Goal: Find contact information: Find contact information

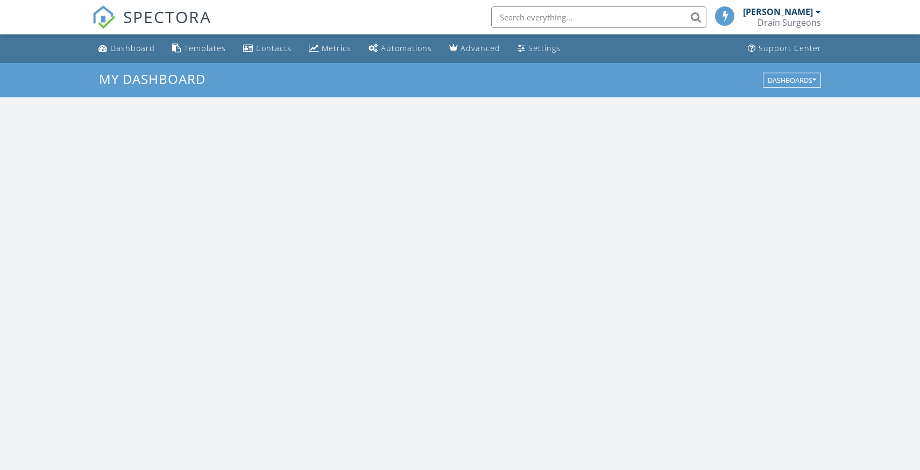
scroll to position [980, 920]
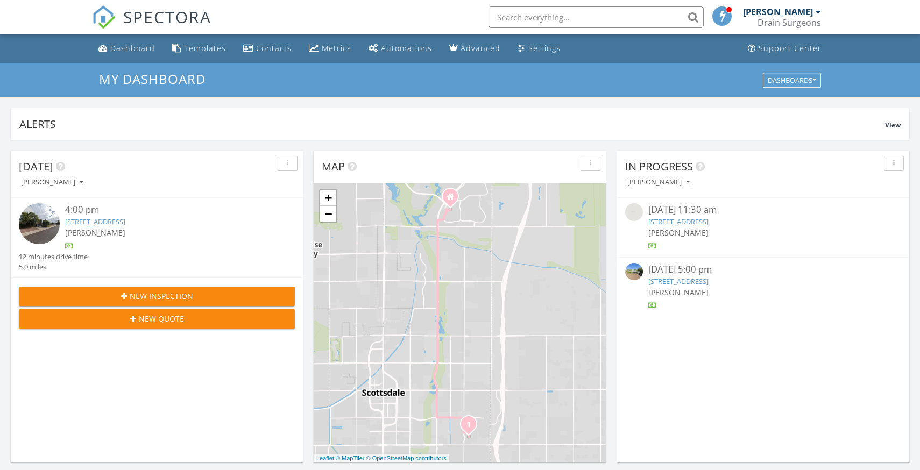
click at [584, 14] on input "text" at bounding box center [595, 17] width 215 height 22
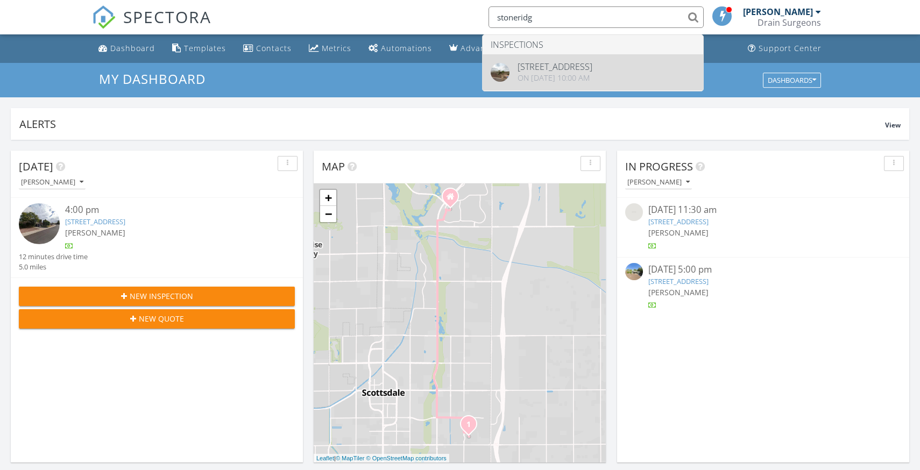
type input "stoneridg"
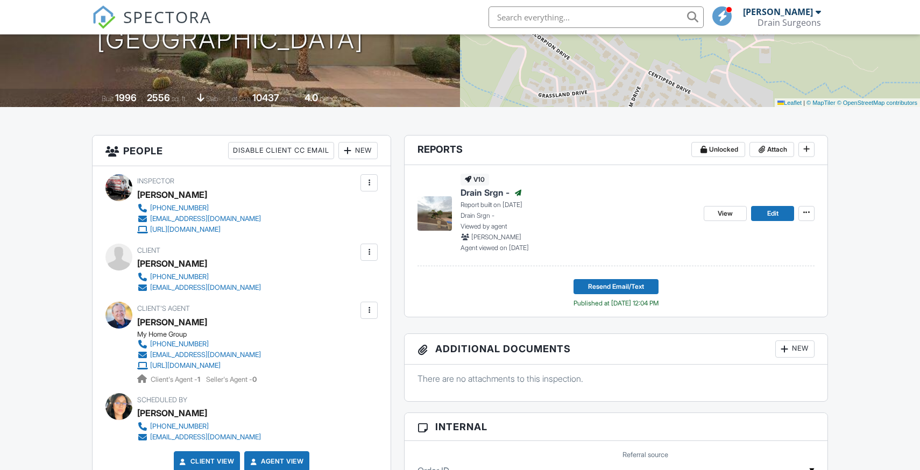
scroll to position [184, 0]
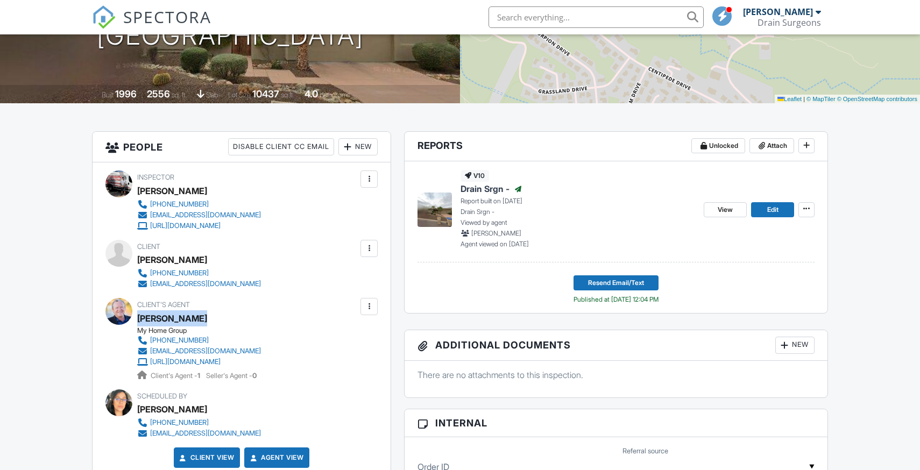
drag, startPoint x: 202, startPoint y: 317, endPoint x: 139, endPoint y: 325, distance: 63.5
click at [139, 325] on div "Johnny Walker" at bounding box center [203, 318] width 132 height 16
copy div "Johnny Walker"
drag, startPoint x: 272, startPoint y: 339, endPoint x: 150, endPoint y: 340, distance: 122.1
click at [150, 340] on div "Client's Agent Johnny Walker My Home Group 602-315-2906 jwalksaz@gmail.com http…" at bounding box center [224, 339] width 175 height 83
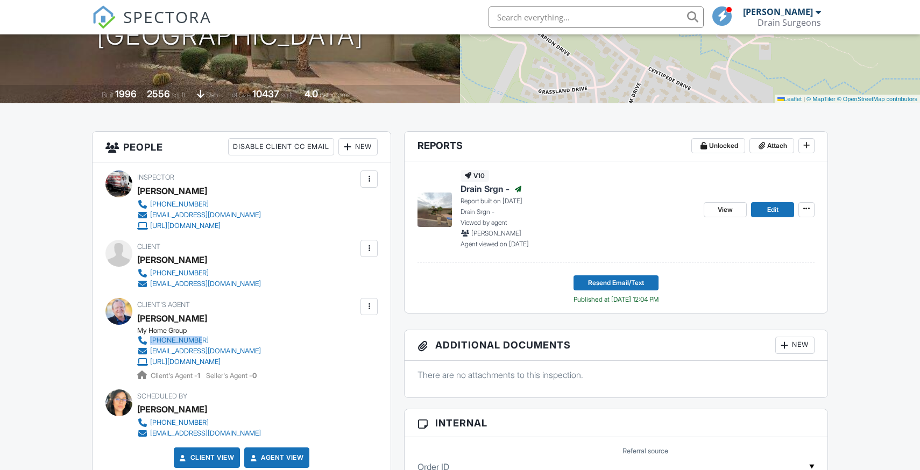
copy div "602-315-2906"
drag, startPoint x: 325, startPoint y: 353, endPoint x: 309, endPoint y: 326, distance: 31.8
click at [309, 326] on div "Client's Agent Johnny Walker My Home Group 602-315-2906 jwalksaz@gmail.com http…" at bounding box center [241, 339] width 272 height 83
click at [378, 344] on div "Inspector Mike Gerstein 747-249-9549 info@drainsrgn.com https://www.drainsurgeo…" at bounding box center [242, 323] width 298 height 322
drag, startPoint x: 308, startPoint y: 348, endPoint x: 150, endPoint y: 354, distance: 158.3
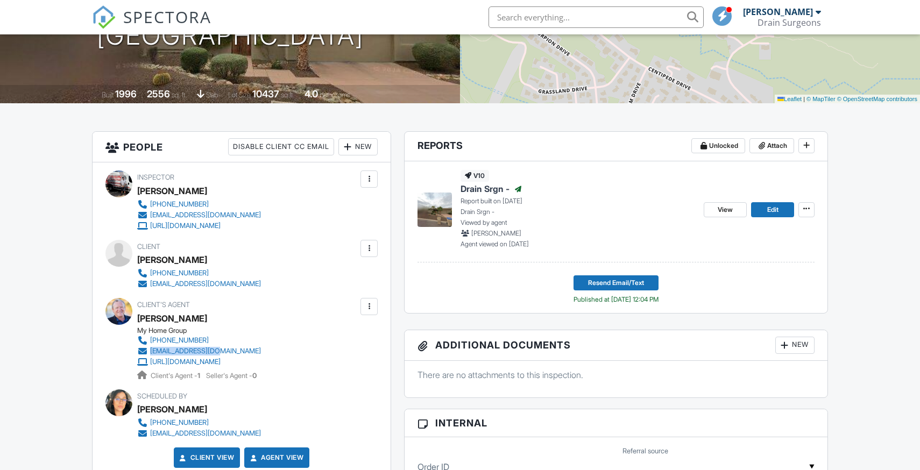
click at [150, 354] on div "Client's Agent Johnny Walker My Home Group 602-315-2906 jwalksaz@gmail.com http…" at bounding box center [224, 339] width 175 height 83
copy div "jwalksaz@gmail.com"
drag, startPoint x: 221, startPoint y: 261, endPoint x: 137, endPoint y: 258, distance: 84.0
click at [137, 258] on div "Paul J Goodman" at bounding box center [203, 260] width 132 height 16
copy div "Paul J Goodman"
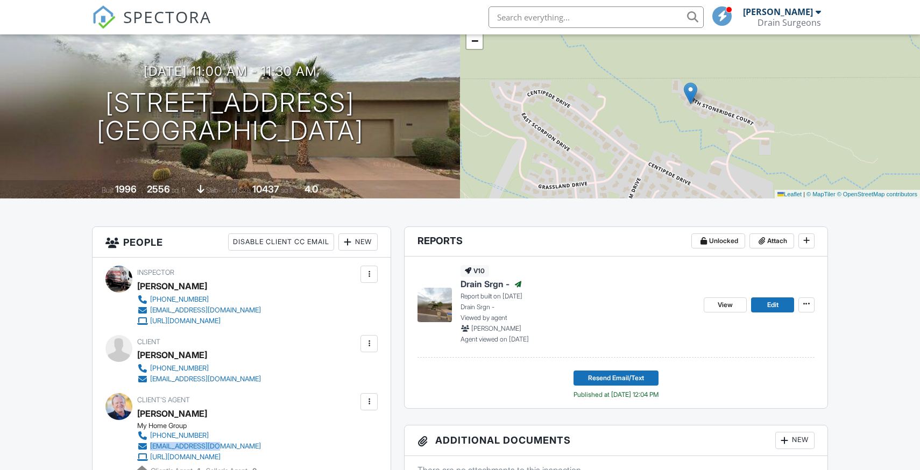
scroll to position [0, 0]
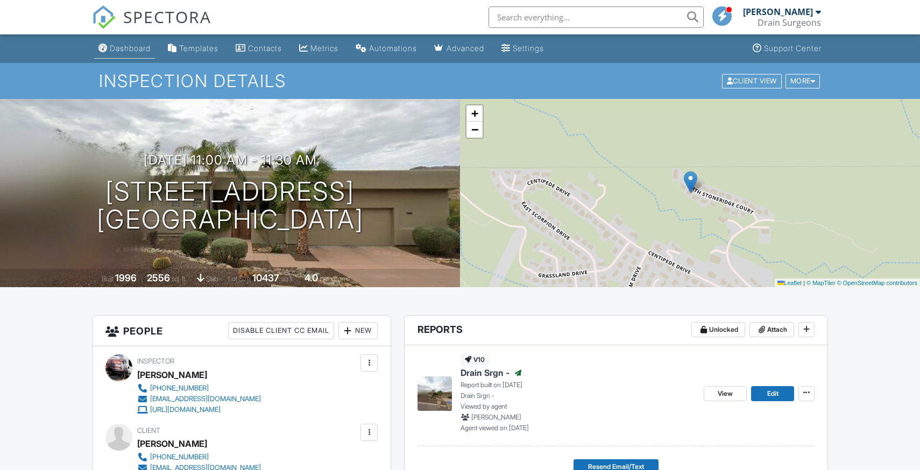
click at [130, 55] on link "Dashboard" at bounding box center [124, 49] width 61 height 20
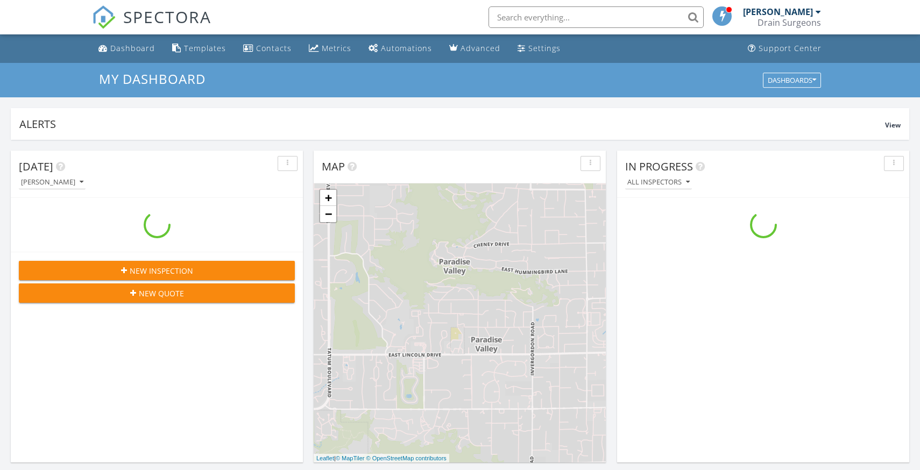
scroll to position [980, 920]
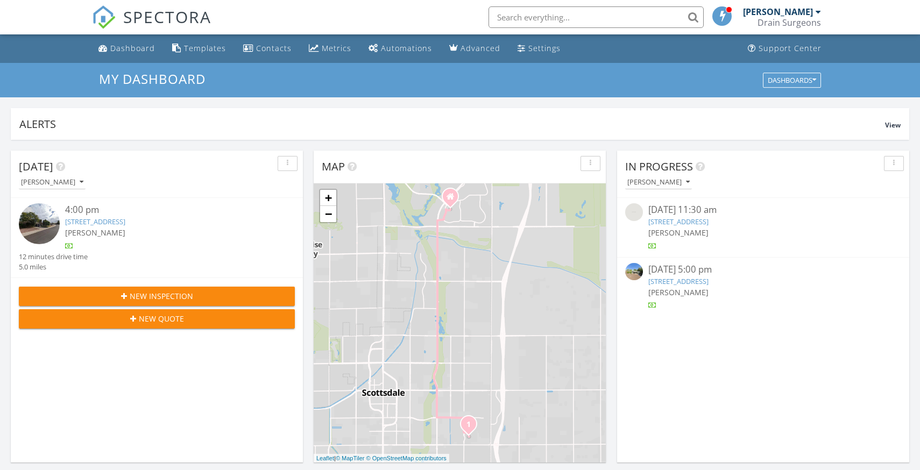
click at [139, 205] on div "4:00 pm" at bounding box center [168, 209] width 207 height 13
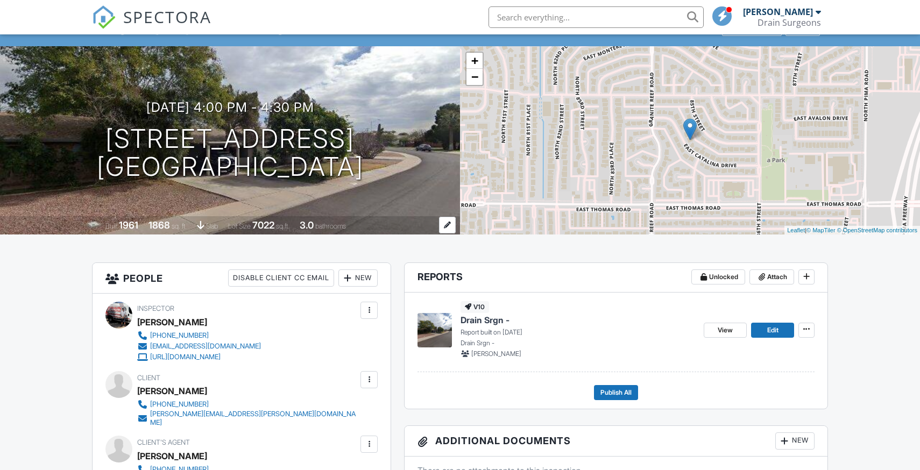
scroll to position [53, 0]
drag, startPoint x: 194, startPoint y: 392, endPoint x: 140, endPoint y: 393, distance: 54.3
click at [140, 393] on div "Dave Lemelin" at bounding box center [251, 390] width 229 height 16
copy div "Dave Lemelin"
drag, startPoint x: 293, startPoint y: 404, endPoint x: 148, endPoint y: 404, distance: 144.7
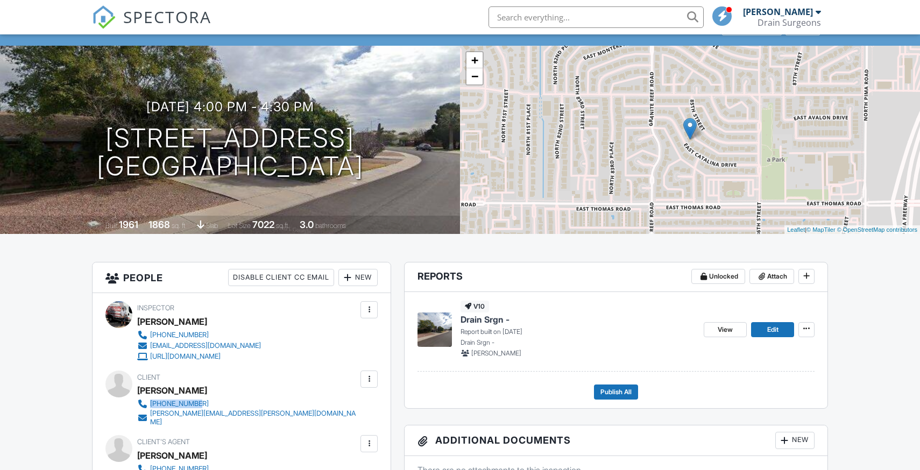
click at [148, 404] on div "Client Dave Lemelin 602-672-6605 david.lemelin@mindforcesearch.com" at bounding box center [273, 399] width 272 height 56
copy link "602-672-6605"
drag, startPoint x: 300, startPoint y: 416, endPoint x: 144, endPoint y: 417, distance: 156.0
click at [144, 417] on div "Client Dave Lemelin 602-672-6605 david.lemelin@mindforcesearch.com" at bounding box center [273, 399] width 272 height 56
copy link "david.lemelin@mindforcesearch.com"
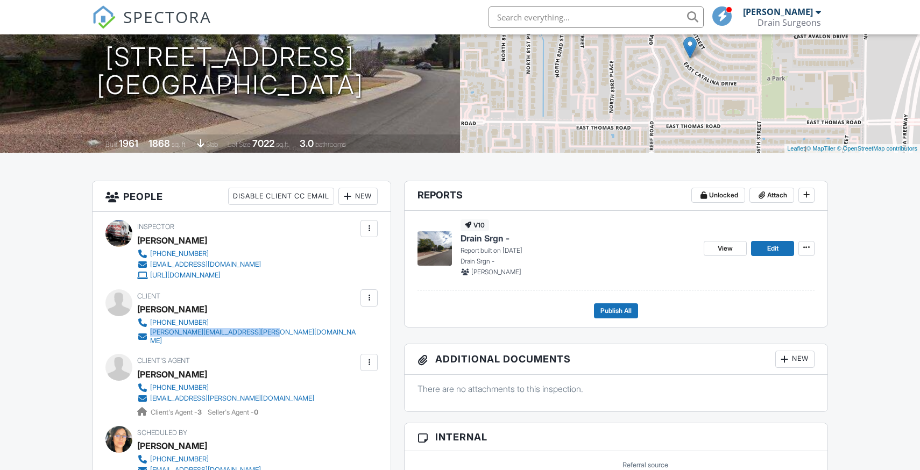
scroll to position [155, 0]
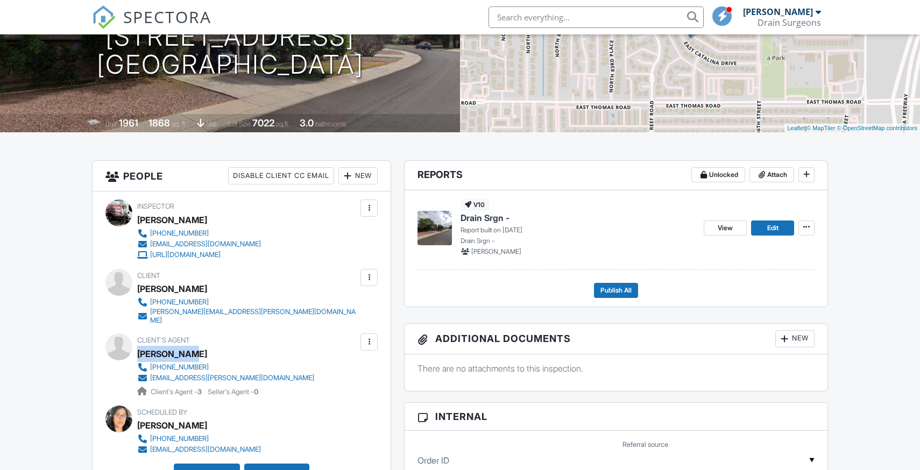
drag, startPoint x: 201, startPoint y: 346, endPoint x: 138, endPoint y: 348, distance: 63.5
click at [138, 348] on div "Ryan Proper" at bounding box center [230, 354] width 186 height 16
copy div "Ryan Proper"
drag, startPoint x: 293, startPoint y: 370, endPoint x: 151, endPoint y: 368, distance: 142.6
click at [151, 368] on div "Client's Agent Ryan Proper 480-490-4767 theproperagent.ryan@gmail.com Client's …" at bounding box center [251, 365] width 229 height 63
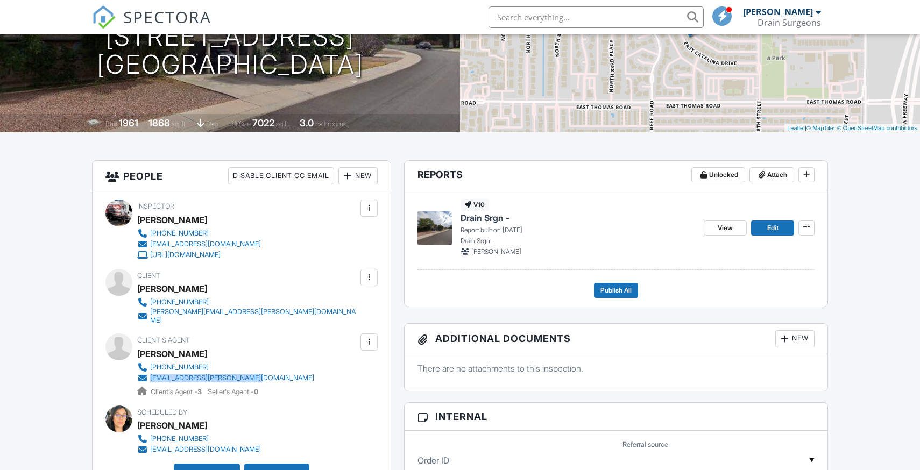
copy div "theproperagent.ryan@gmail.com"
drag, startPoint x: 276, startPoint y: 358, endPoint x: 148, endPoint y: 358, distance: 128.0
click at [148, 358] on div "Client's Agent Ryan Proper 480-490-4767 theproperagent.ryan@gmail.com Client's …" at bounding box center [251, 365] width 229 height 63
copy link "480-490-4767"
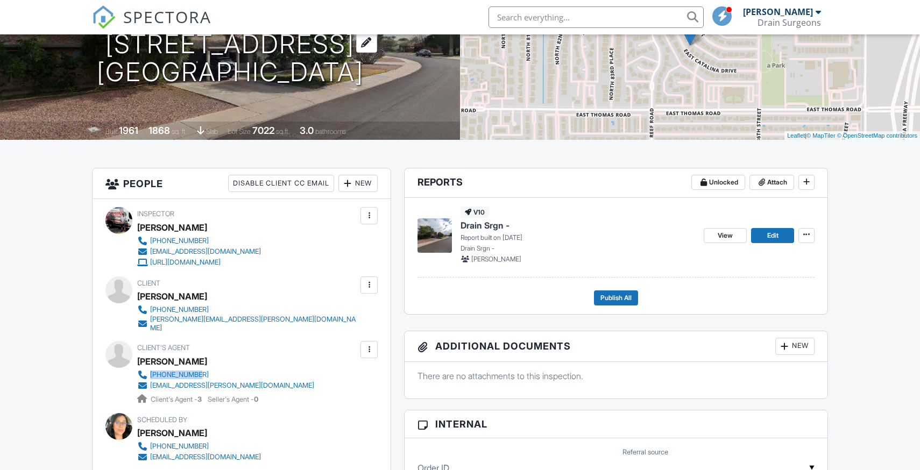
scroll to position [46, 0]
